Goal: Feedback & Contribution: Leave review/rating

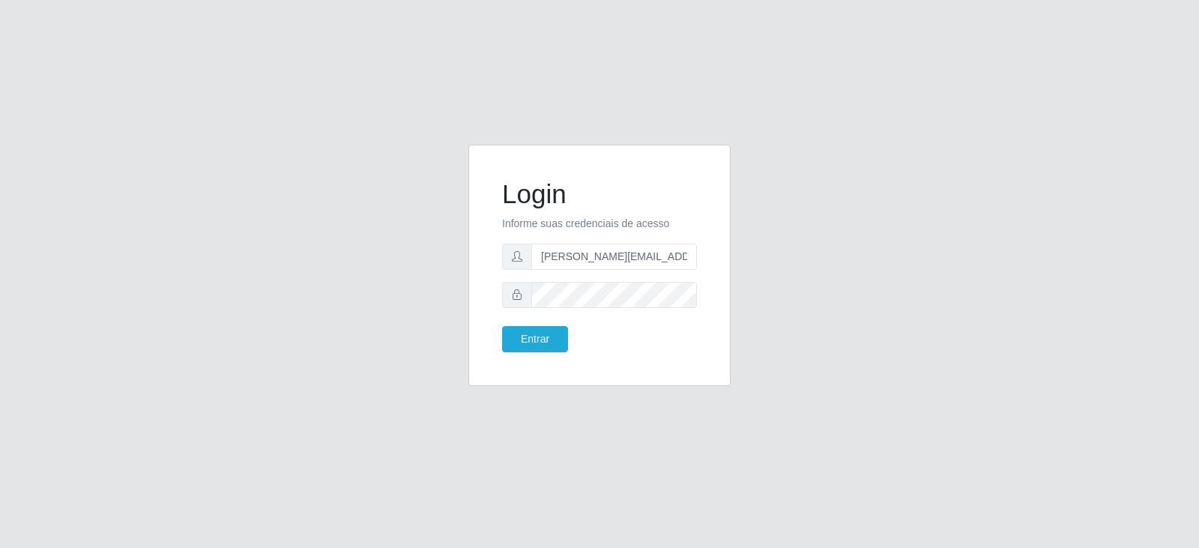
click at [683, 259] on input "[PERSON_NAME][EMAIL_ADDRESS][DOMAIN_NAME]" at bounding box center [614, 257] width 166 height 26
type input "[PERSON_NAME][EMAIL_ADDRESS][DOMAIN_NAME]"
click at [502, 326] on button "Entrar" at bounding box center [535, 339] width 66 height 26
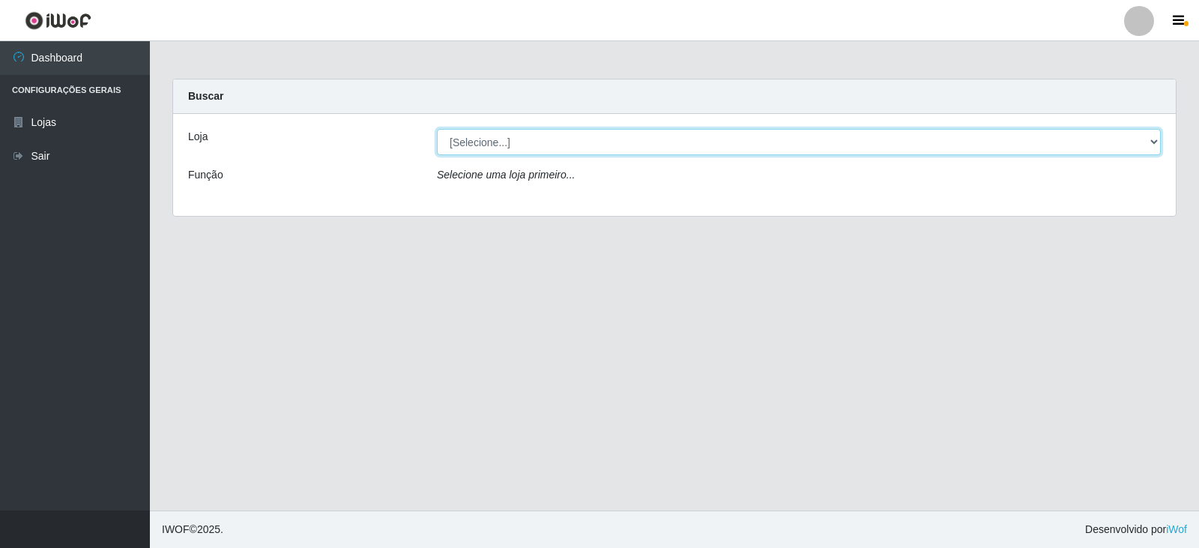
click at [1154, 142] on select "[Selecione...] Queiroz Atacadão - Catolé do [PERSON_NAME]" at bounding box center [799, 142] width 724 height 26
select select "500"
click at [437, 129] on select "[Selecione...] Queiroz Atacadão - Catolé do [PERSON_NAME]" at bounding box center [799, 142] width 724 height 26
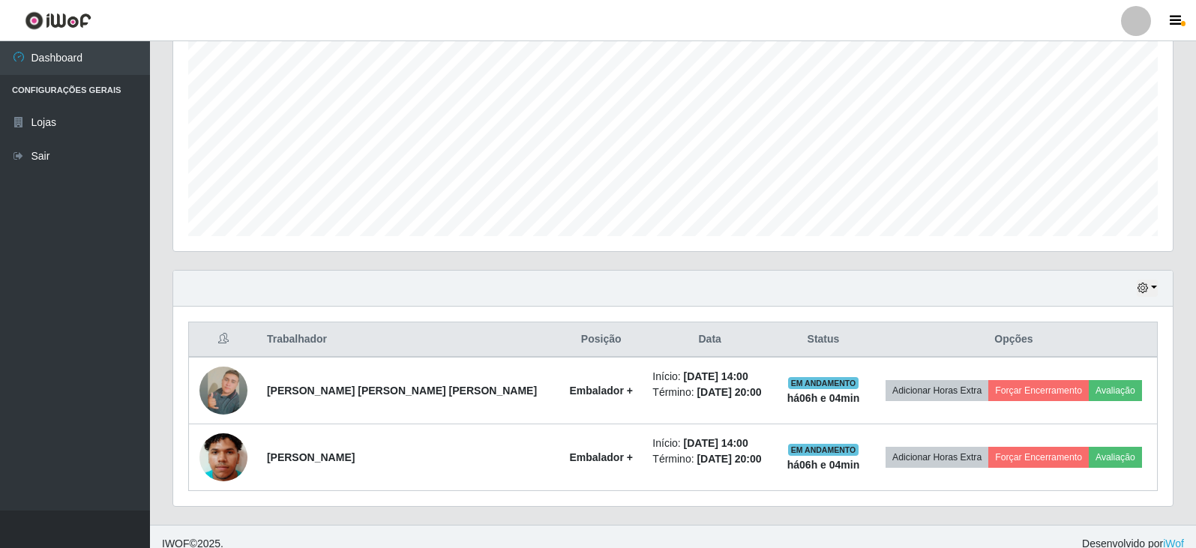
scroll to position [314, 0]
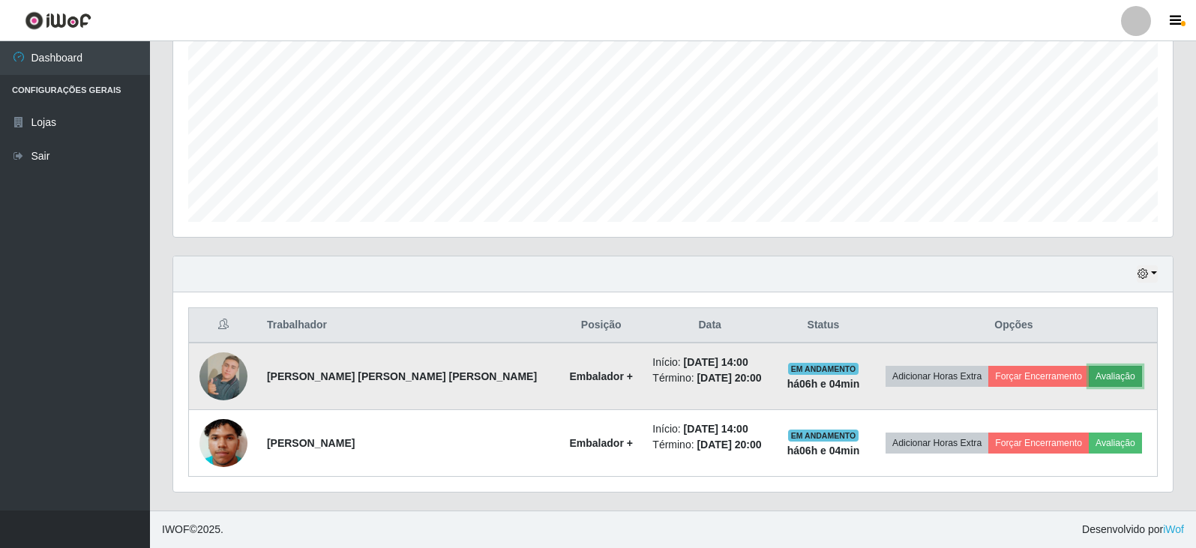
click at [1097, 376] on button "Avaliação" at bounding box center [1114, 376] width 53 height 21
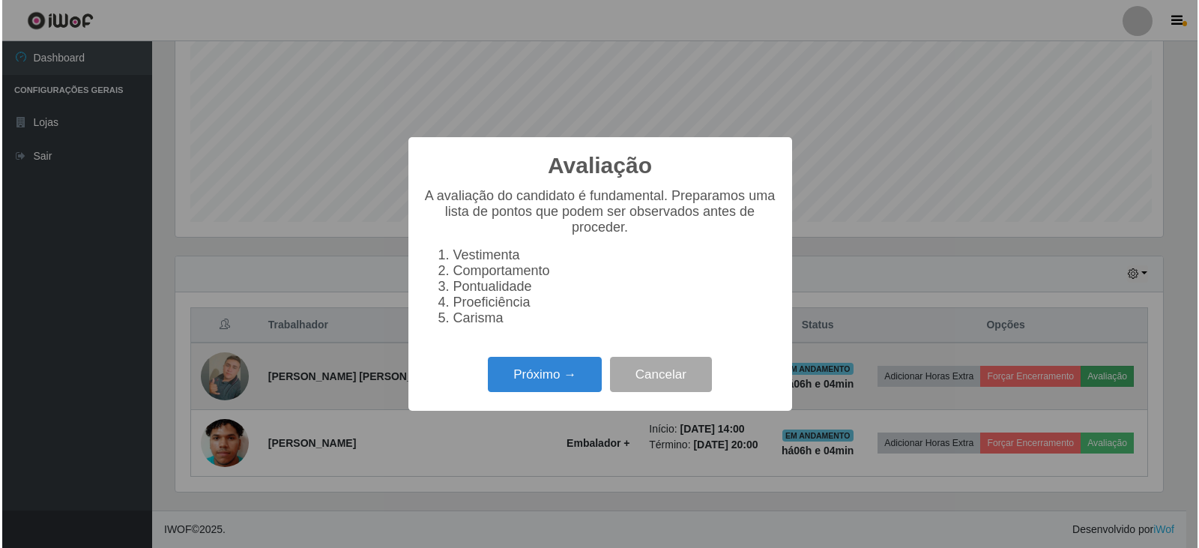
scroll to position [311, 992]
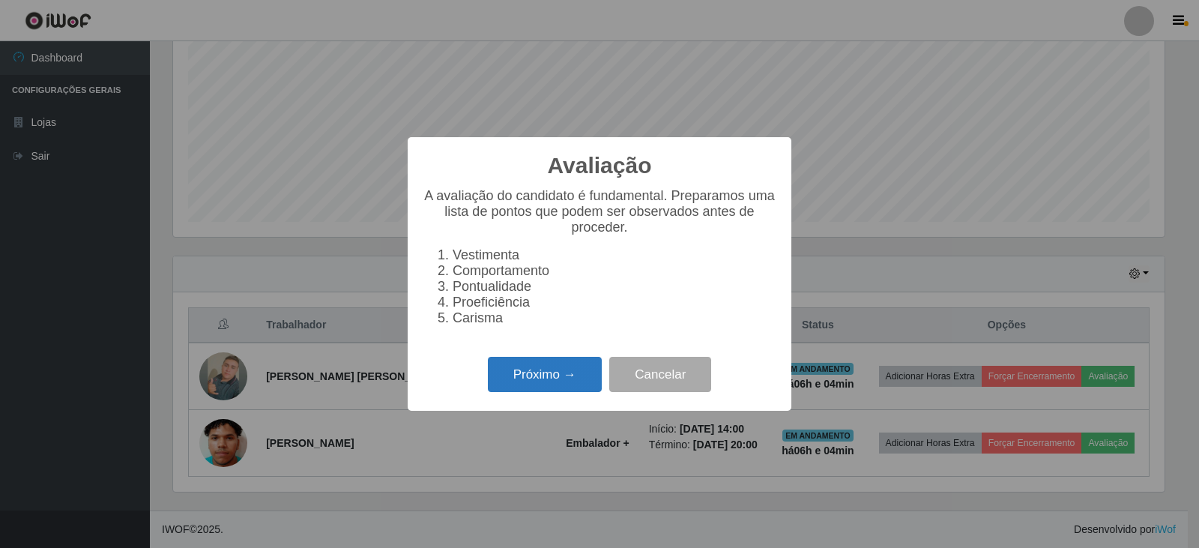
click at [504, 384] on button "Próximo →" at bounding box center [545, 374] width 114 height 35
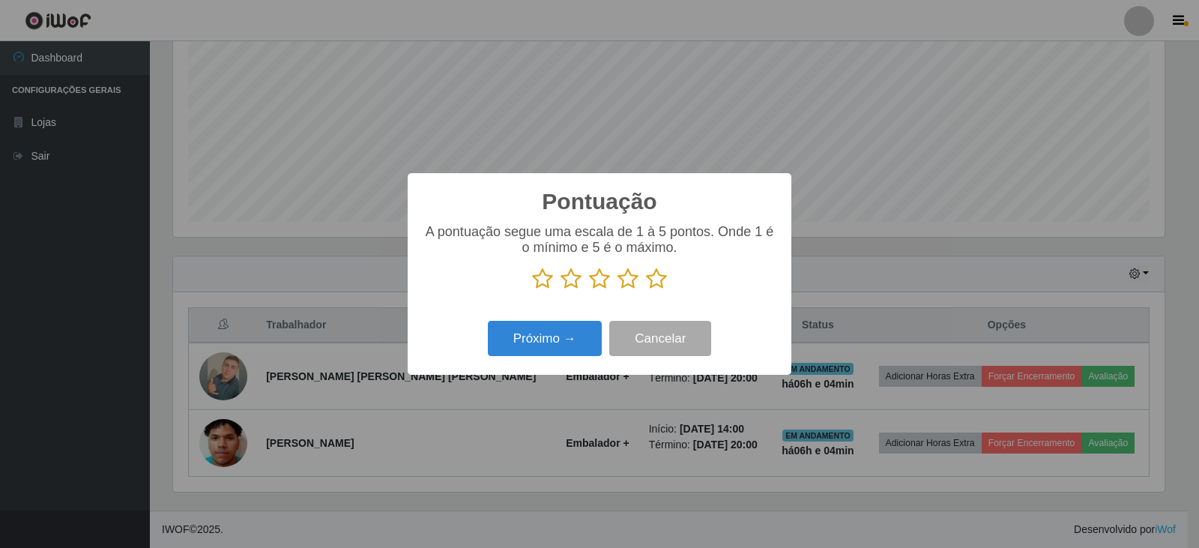
scroll to position [749299, 748618]
click at [654, 277] on icon at bounding box center [656, 279] width 21 height 22
click at [646, 290] on input "radio" at bounding box center [646, 290] width 0 height 0
click at [550, 340] on button "Próximo →" at bounding box center [545, 338] width 114 height 35
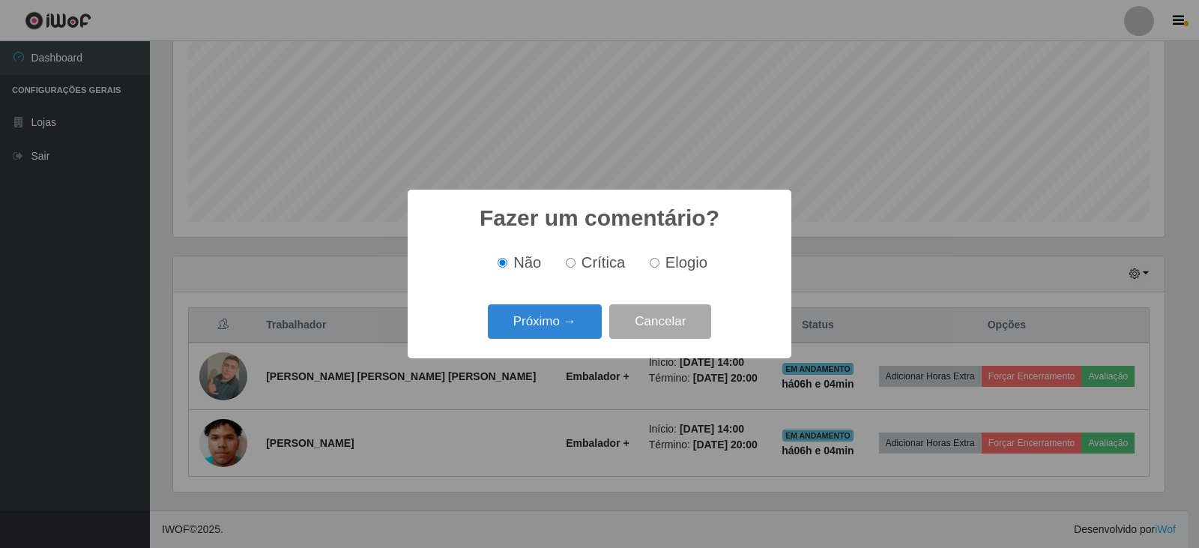
click at [653, 259] on label "Elogio" at bounding box center [676, 262] width 64 height 17
click at [653, 259] on input "Elogio" at bounding box center [655, 263] width 10 height 10
radio input "true"
click at [566, 319] on button "Próximo →" at bounding box center [545, 321] width 114 height 35
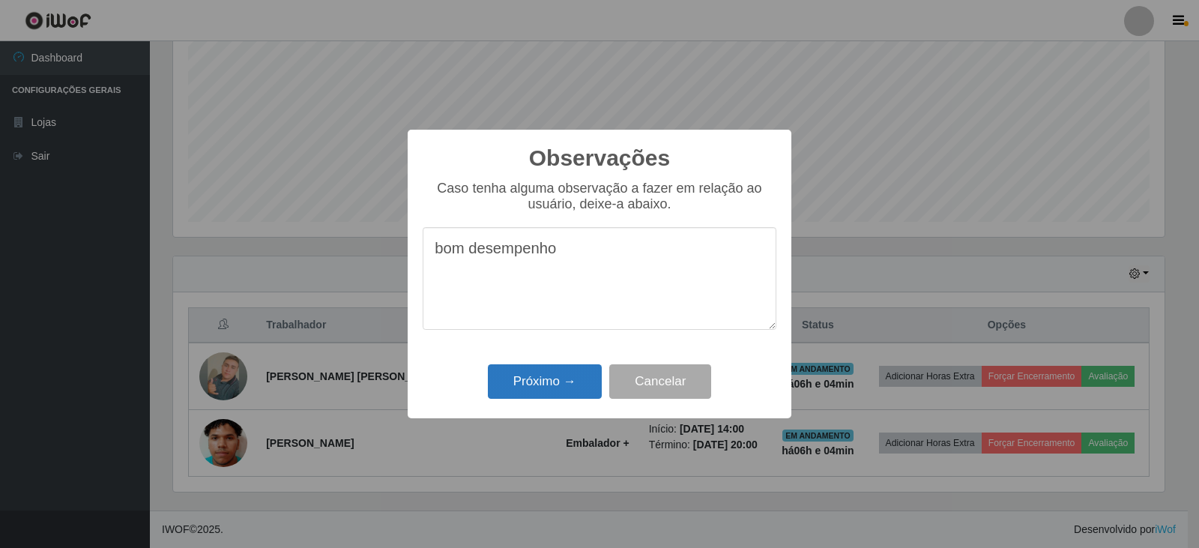
type textarea "bom desempenho"
click at [545, 390] on button "Próximo →" at bounding box center [545, 381] width 114 height 35
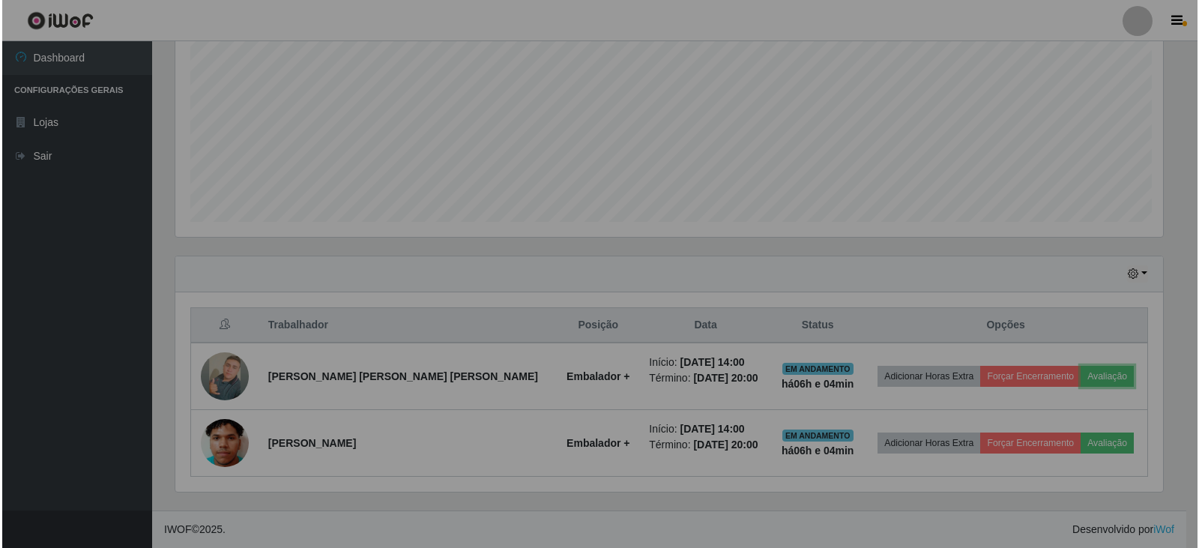
scroll to position [311, 999]
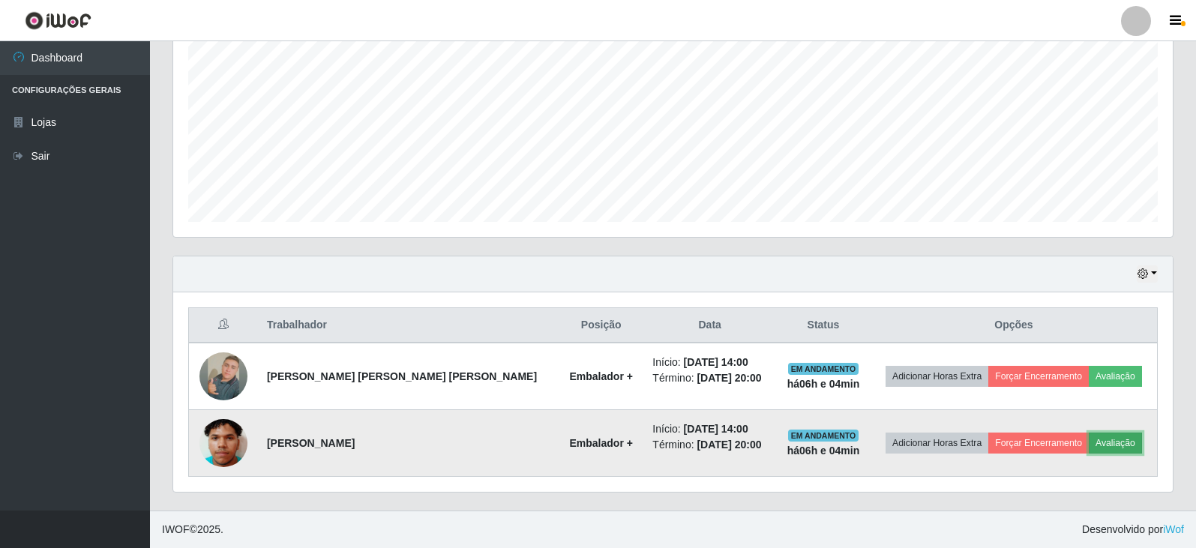
click at [1108, 442] on button "Avaliação" at bounding box center [1114, 443] width 53 height 21
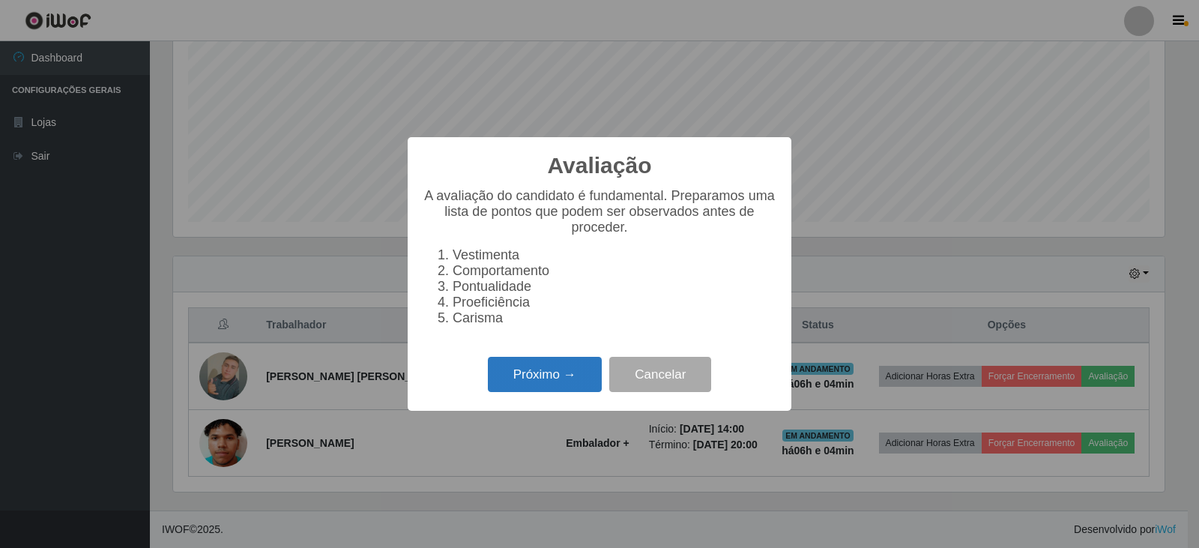
click at [554, 376] on button "Próximo →" at bounding box center [545, 374] width 114 height 35
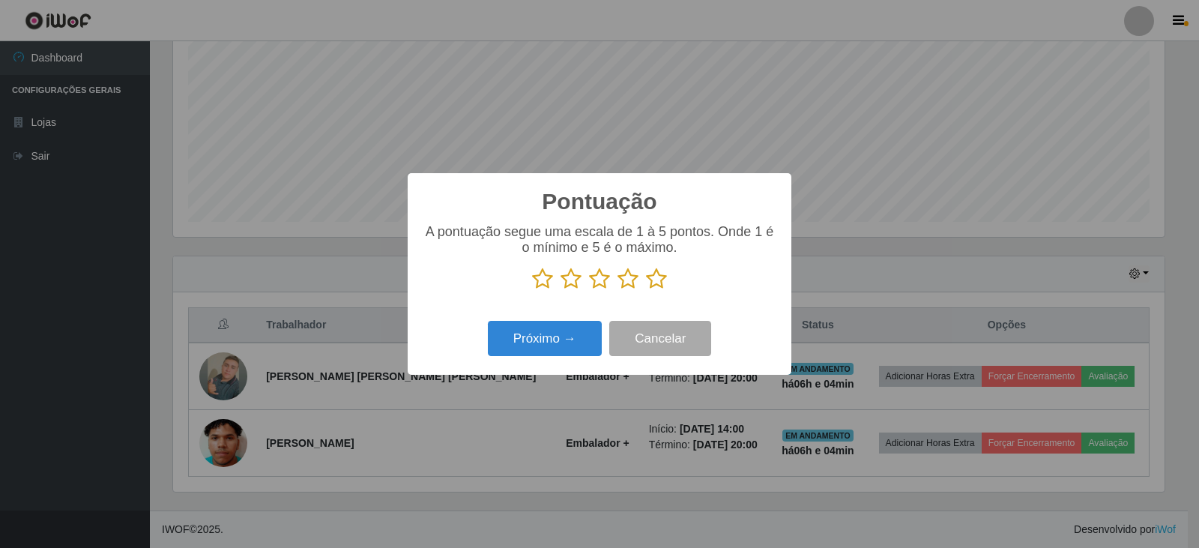
scroll to position [749299, 748618]
click at [658, 280] on icon at bounding box center [656, 279] width 21 height 22
click at [646, 290] on input "radio" at bounding box center [646, 290] width 0 height 0
click at [561, 338] on button "Próximo →" at bounding box center [545, 338] width 114 height 35
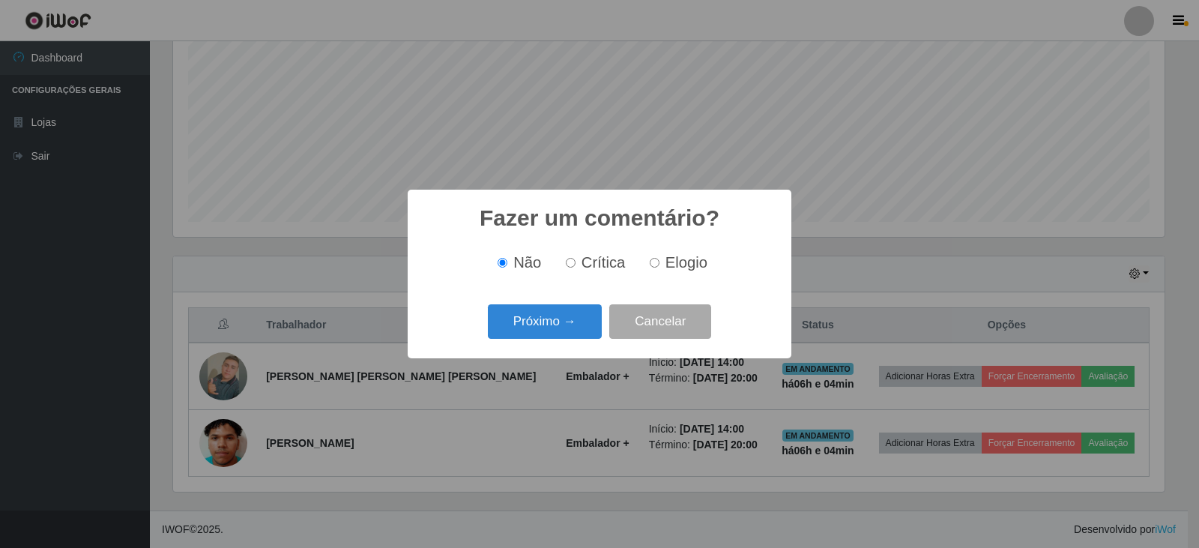
click at [655, 259] on input "Elogio" at bounding box center [655, 263] width 10 height 10
radio input "true"
click at [534, 328] on button "Próximo →" at bounding box center [545, 321] width 114 height 35
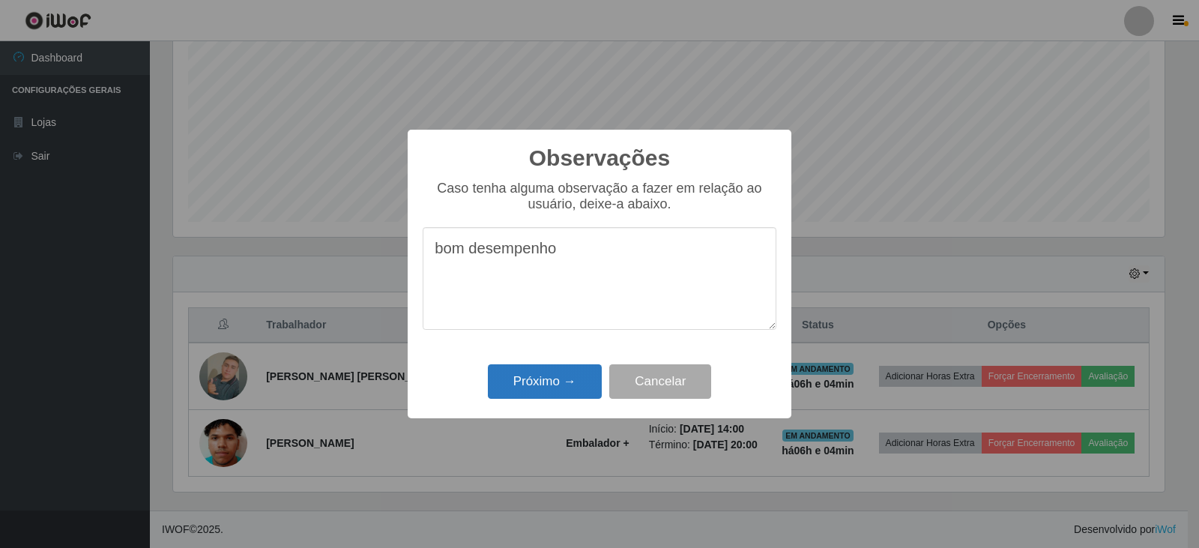
type textarea "bom desempenho"
click at [524, 385] on button "Próximo →" at bounding box center [545, 381] width 114 height 35
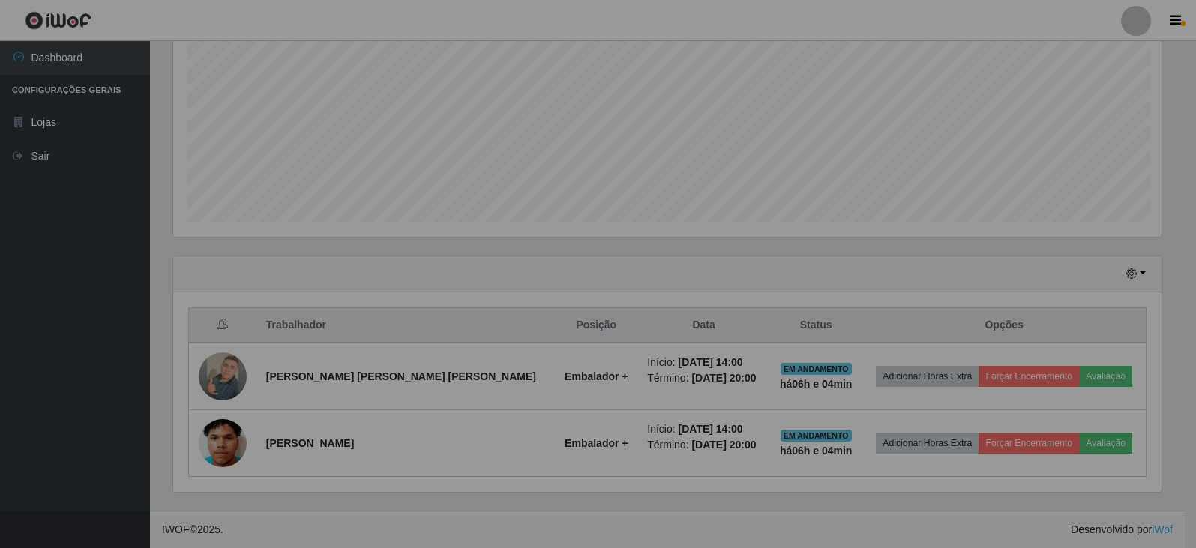
scroll to position [311, 999]
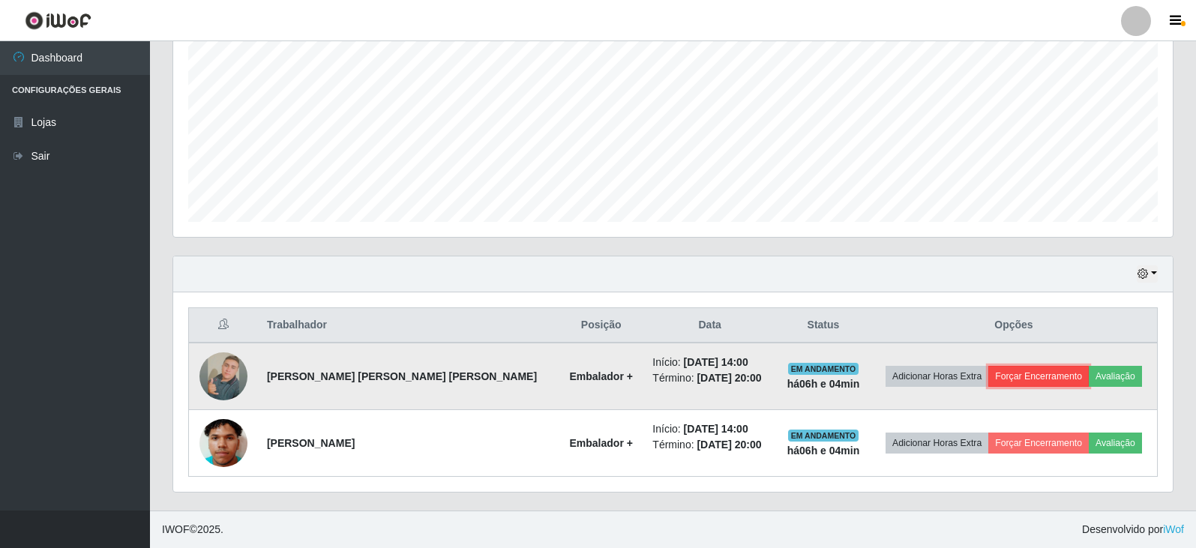
click at [1010, 374] on button "Forçar Encerramento" at bounding box center [1038, 376] width 100 height 21
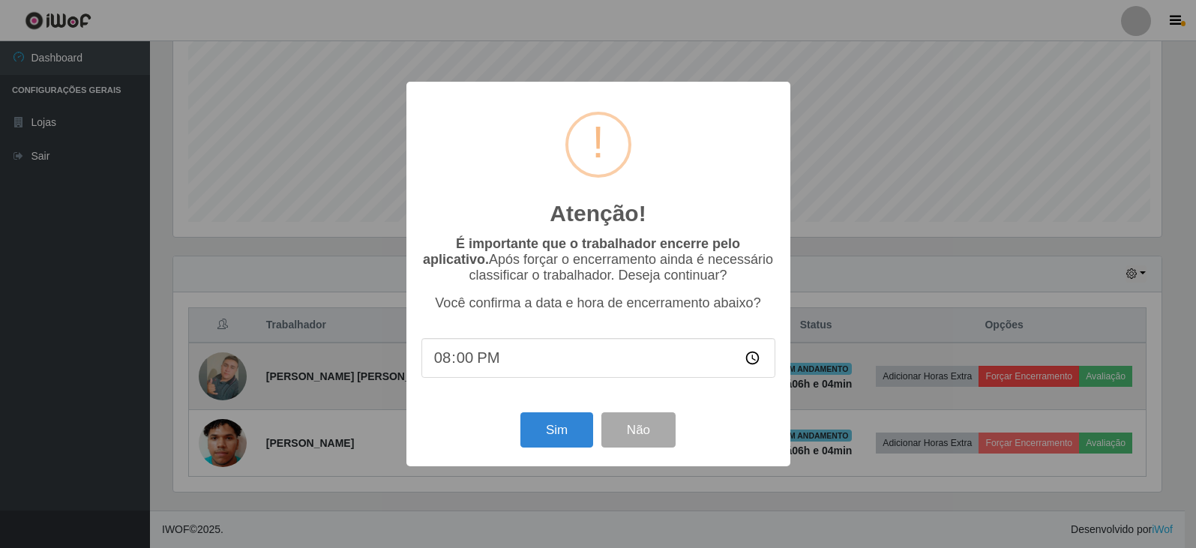
scroll to position [311, 992]
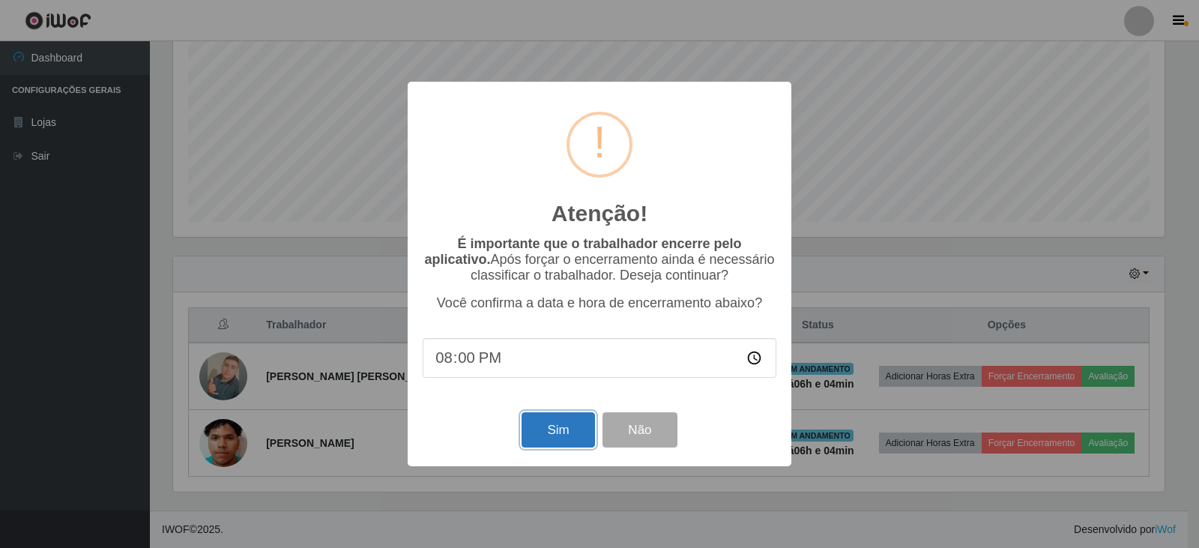
click at [553, 436] on button "Sim" at bounding box center [558, 429] width 73 height 35
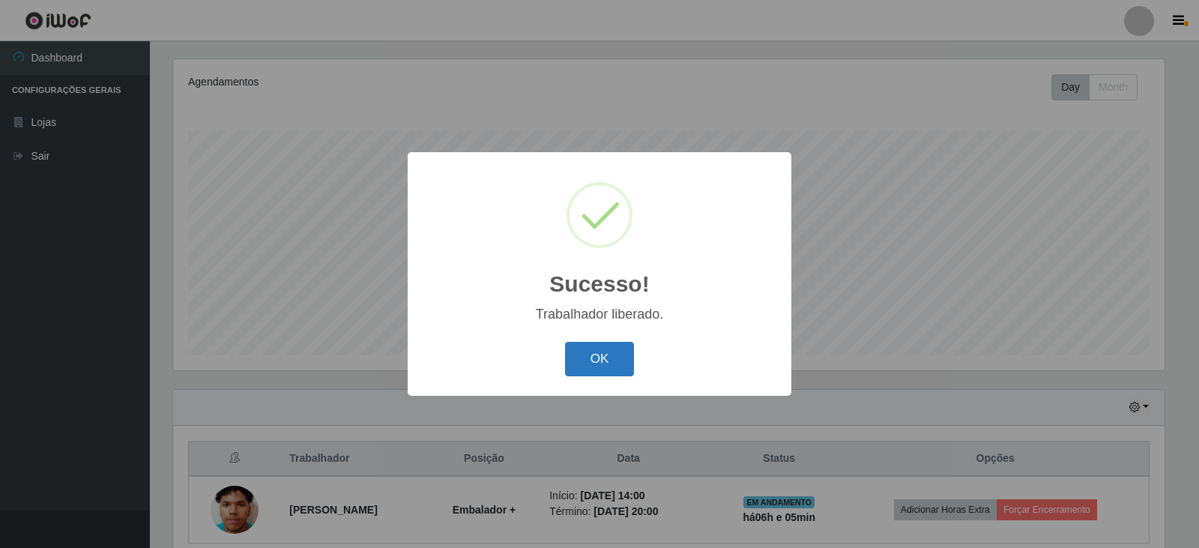
click at [606, 352] on button "OK" at bounding box center [600, 359] width 70 height 35
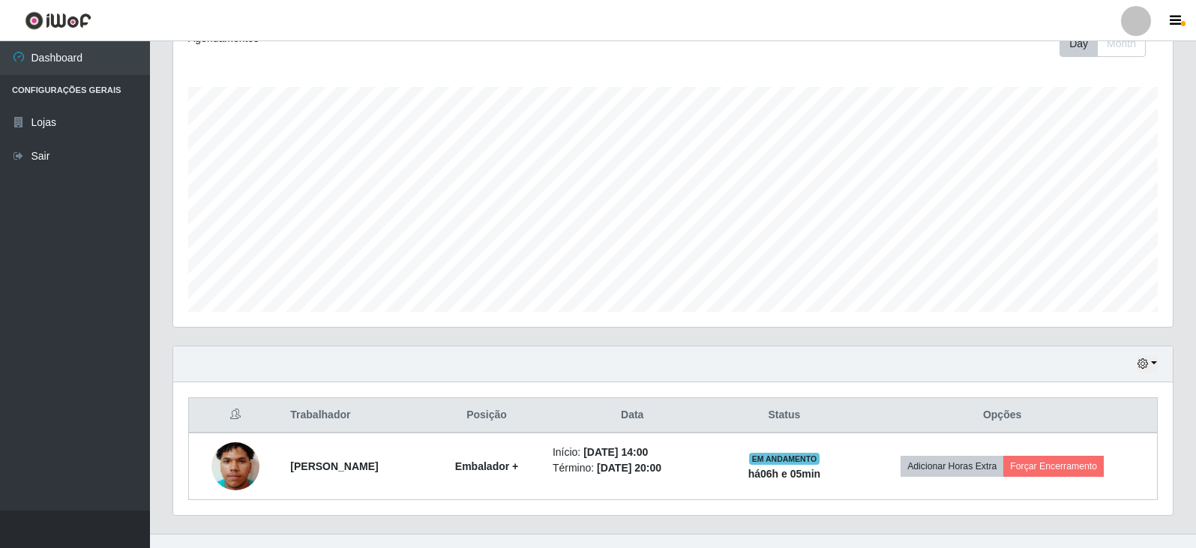
scroll to position [247, 0]
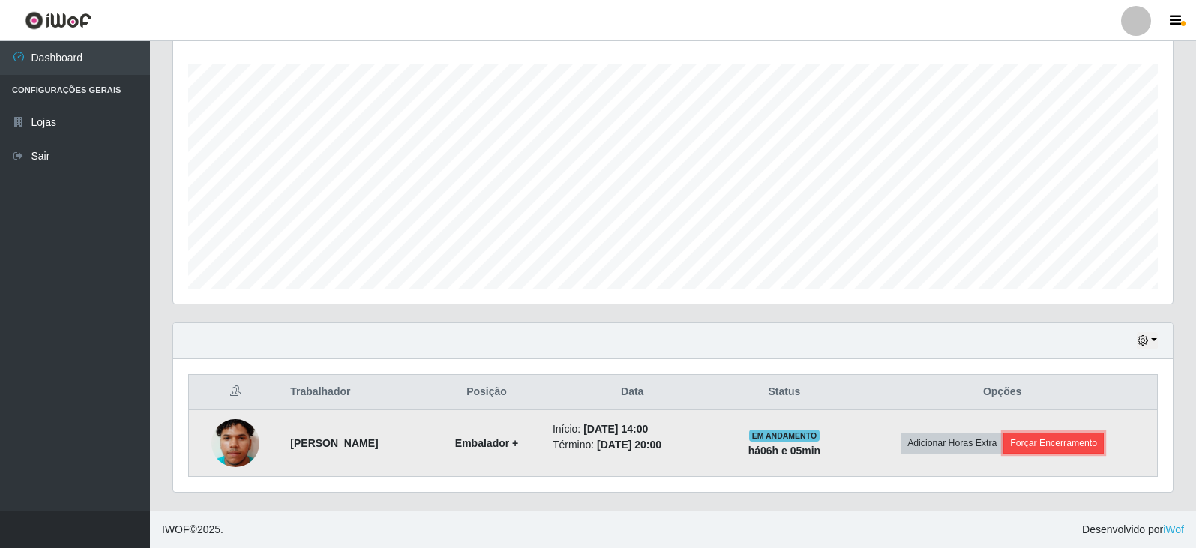
click at [1066, 442] on button "Forçar Encerramento" at bounding box center [1053, 443] width 100 height 21
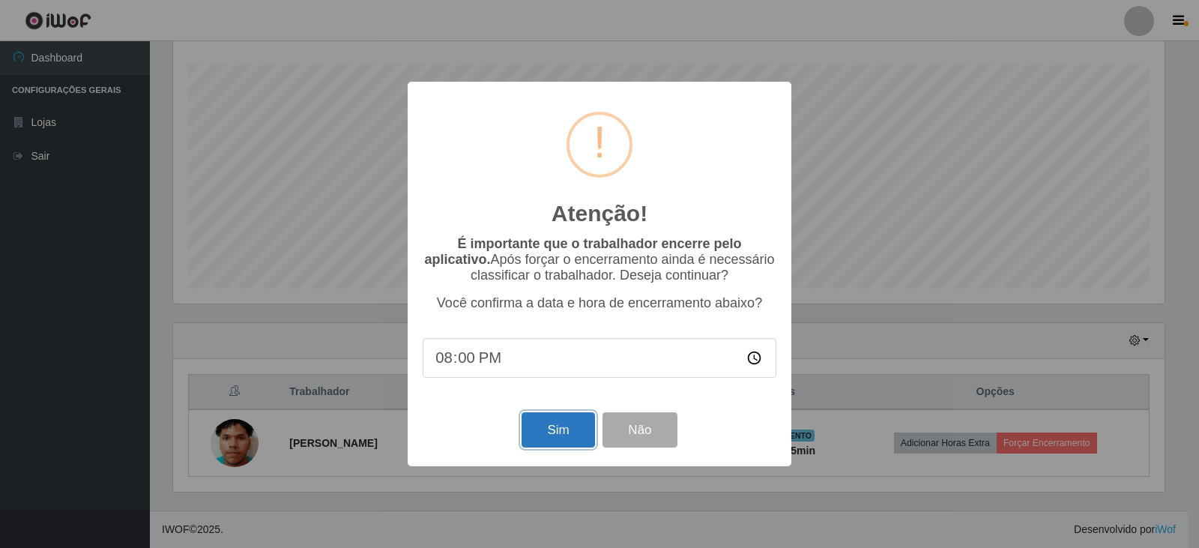
click at [564, 428] on button "Sim" at bounding box center [558, 429] width 73 height 35
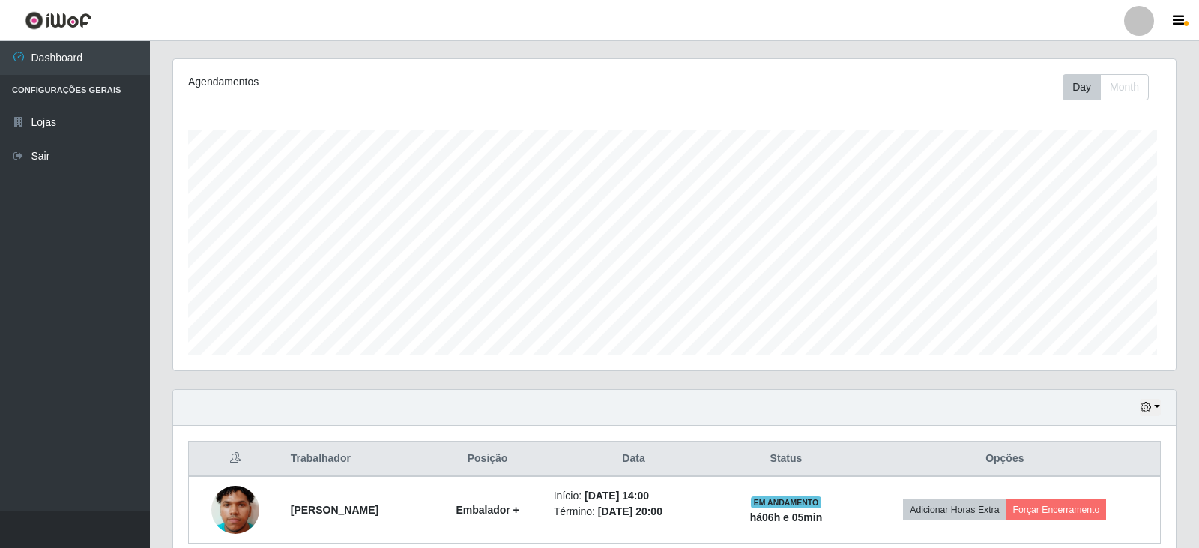
scroll to position [0, 0]
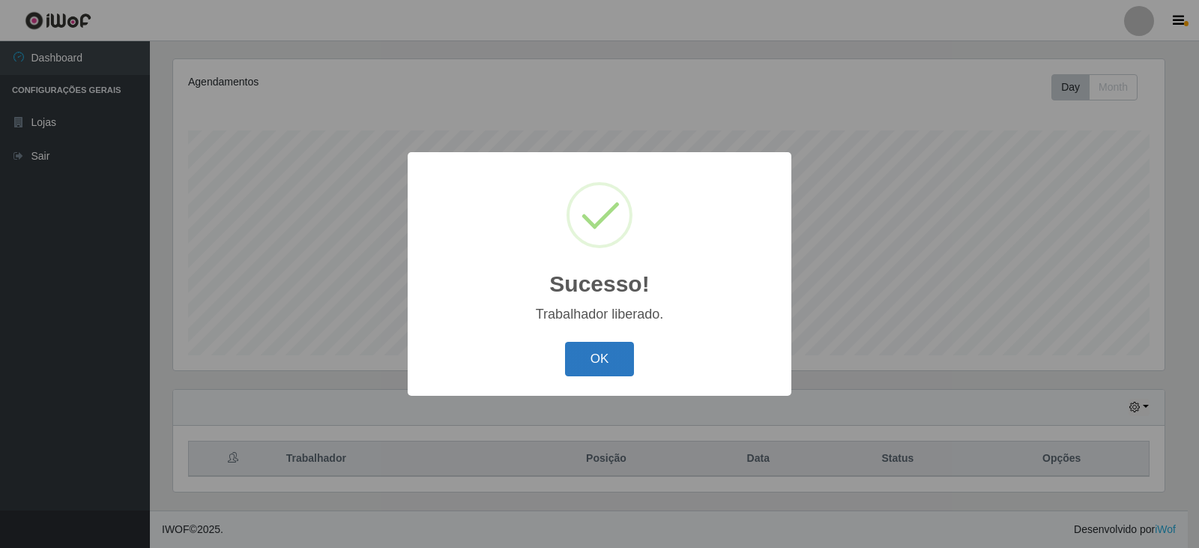
click at [598, 363] on button "OK" at bounding box center [600, 359] width 70 height 35
